Goal: Task Accomplishment & Management: Use online tool/utility

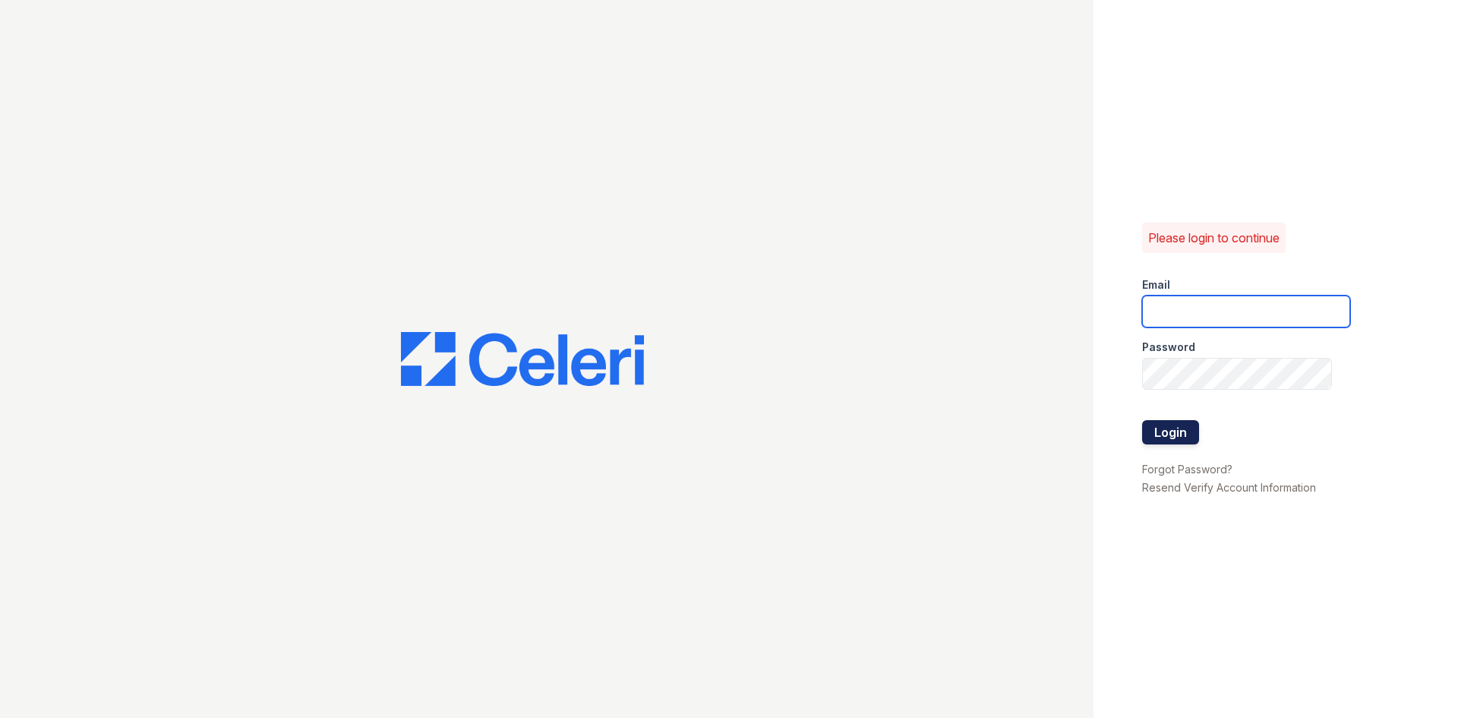
type input "[EMAIL_ADDRESS][DOMAIN_NAME]"
click at [1183, 438] on button "Login" at bounding box center [1170, 432] width 57 height 24
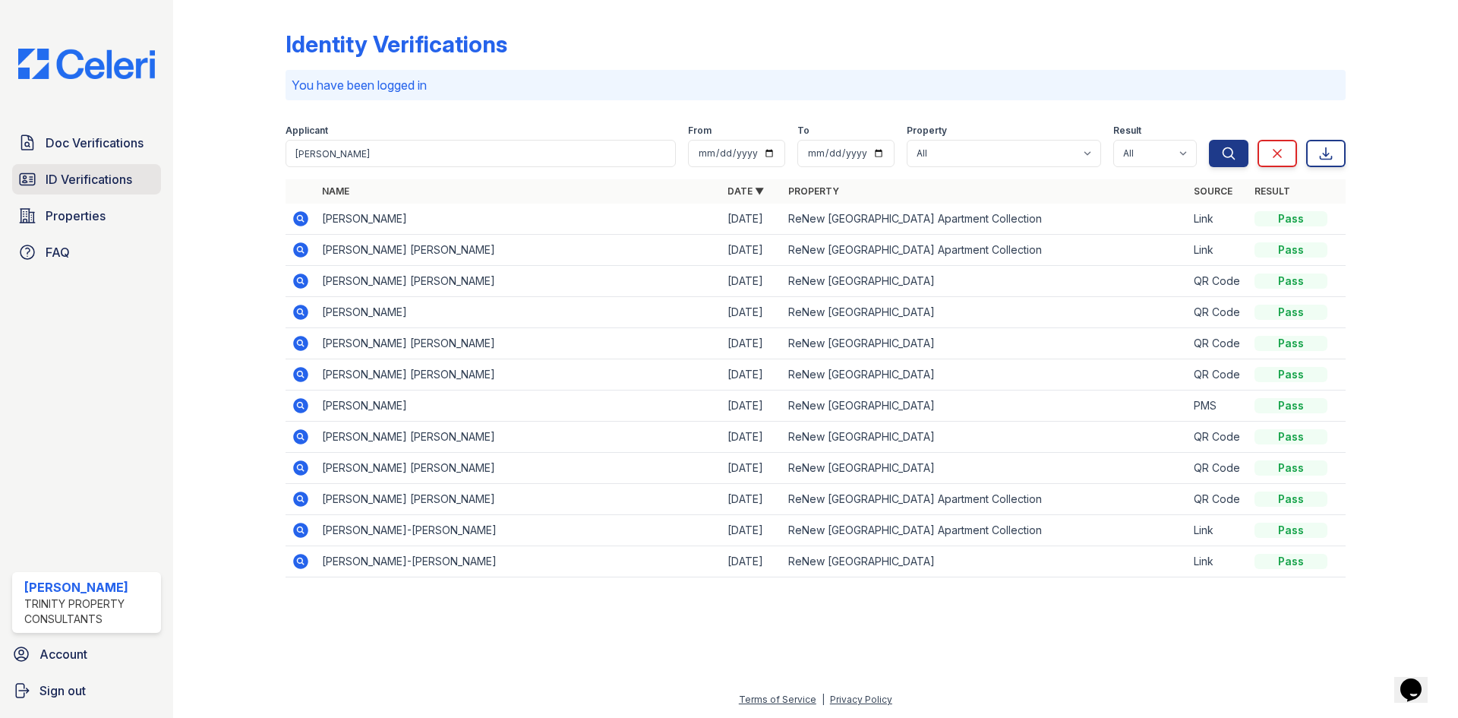
click at [74, 187] on span "ID Verifications" at bounding box center [89, 179] width 87 height 18
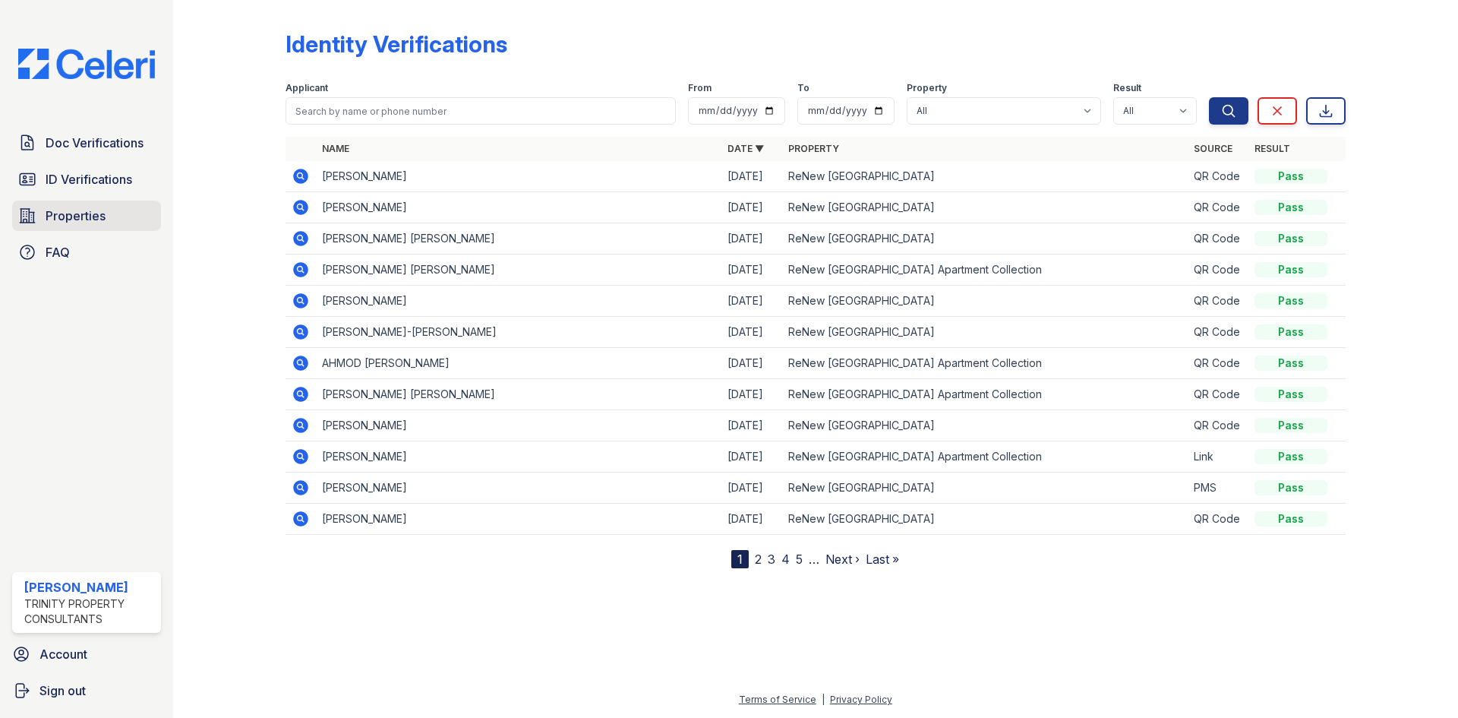
click at [91, 220] on span "Properties" at bounding box center [76, 216] width 60 height 18
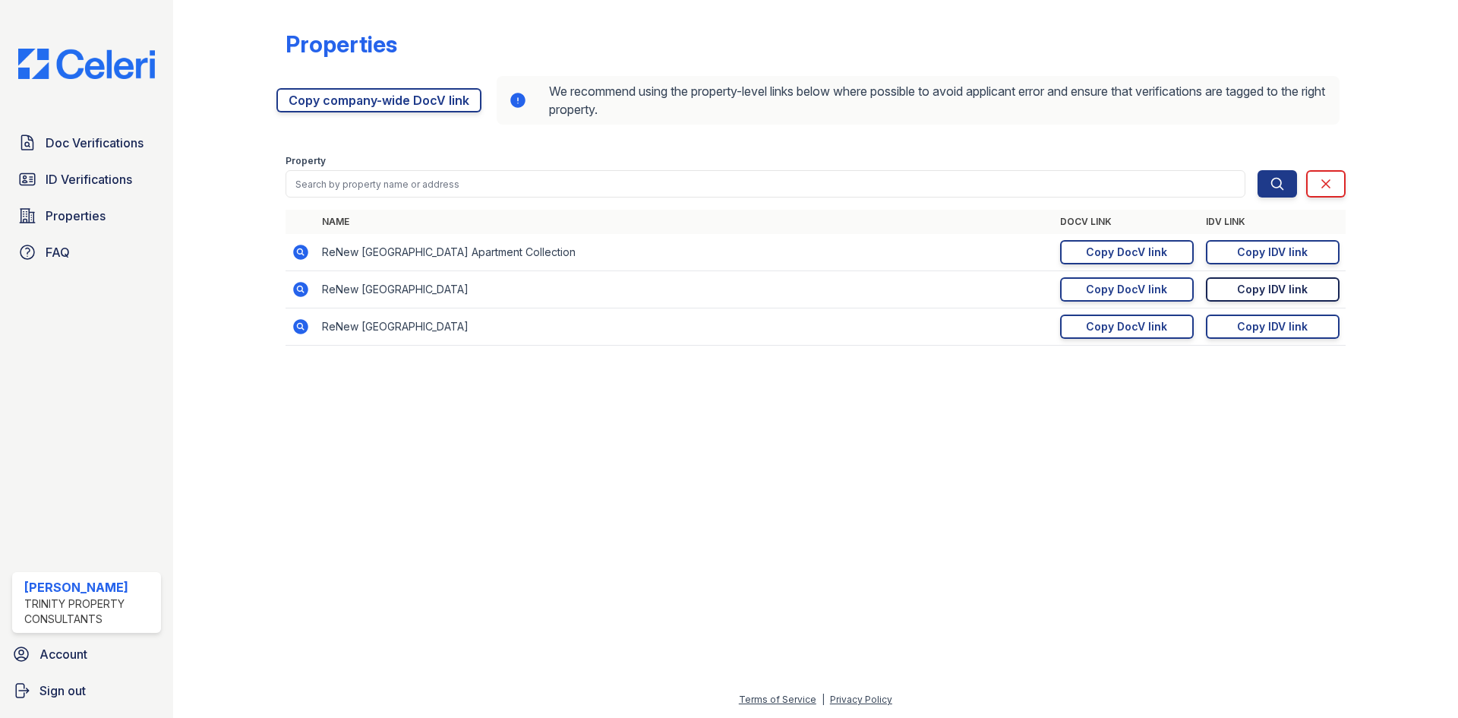
click at [1247, 289] on div "Copy IDV link" at bounding box center [1272, 289] width 71 height 15
